Goal: Find specific page/section: Find specific page/section

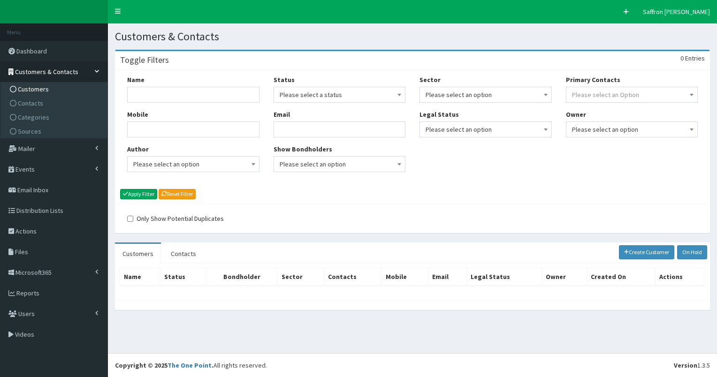
click at [43, 87] on span "Customers" at bounding box center [33, 89] width 31 height 8
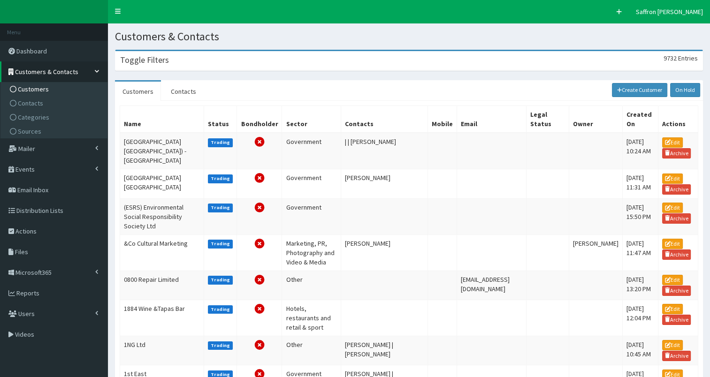
click at [246, 58] on div "Toggle Filters 9732 Entries" at bounding box center [408, 60] width 587 height 19
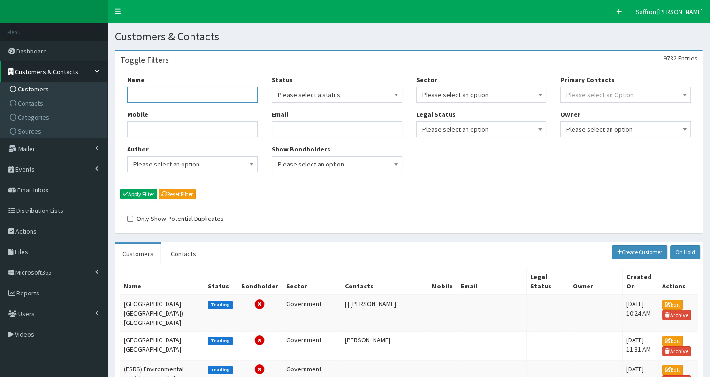
click at [211, 90] on input "Name" at bounding box center [192, 95] width 130 height 16
type input "becks"
click at [120, 189] on button "Apply Filter" at bounding box center [138, 194] width 37 height 10
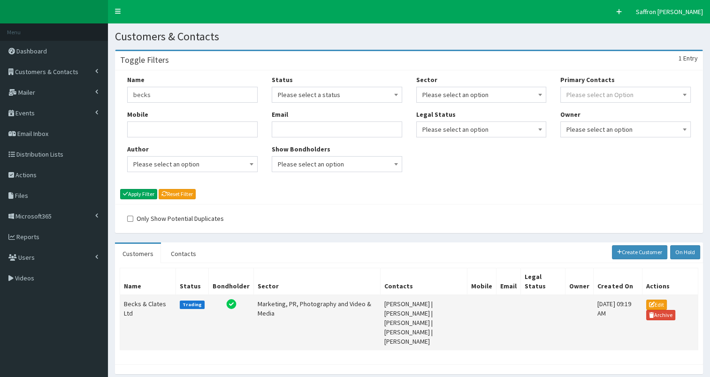
click at [143, 310] on td "Becks & Clates Ltd" at bounding box center [148, 322] width 56 height 55
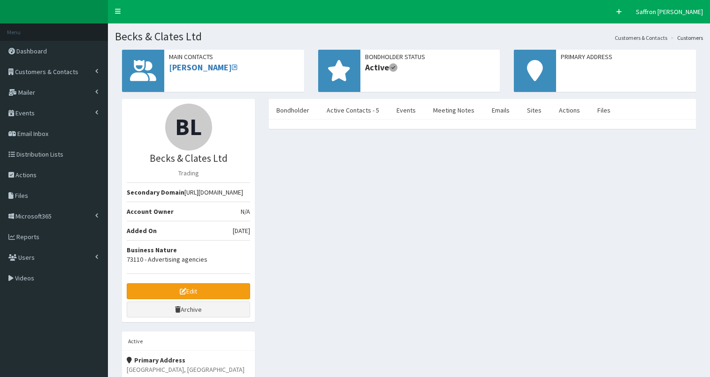
select select "50"
click at [360, 103] on link "Active Contacts - 5" at bounding box center [353, 110] width 68 height 20
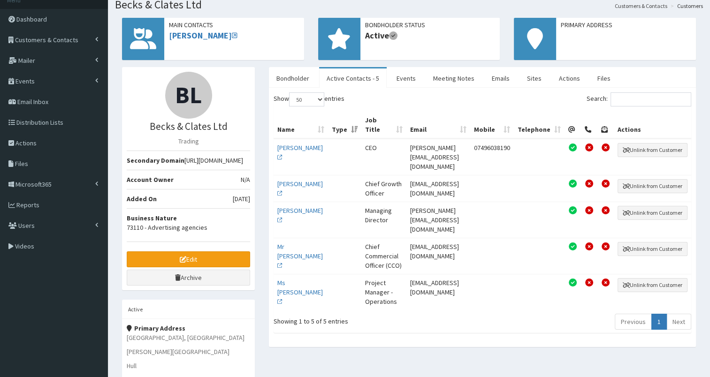
scroll to position [34, 0]
